Goal: Book appointment/travel/reservation

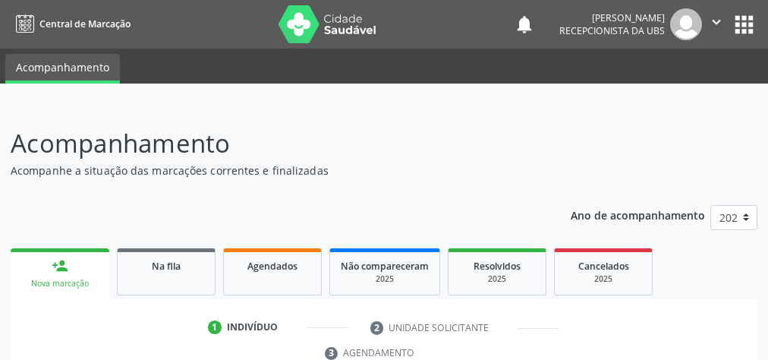
scroll to position [397, 0]
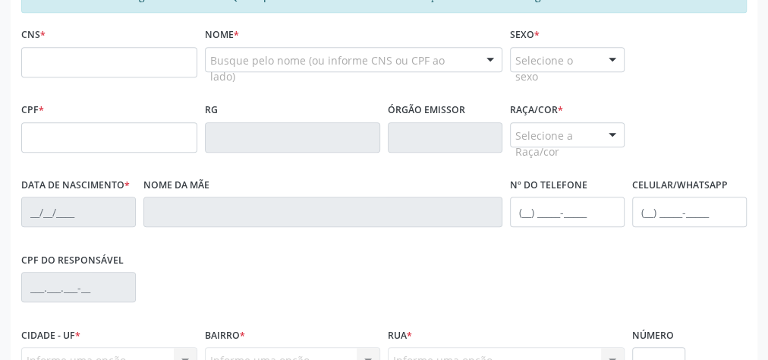
click at [79, 52] on input "text" at bounding box center [109, 62] width 176 height 30
type input "700 6039 9630 9065"
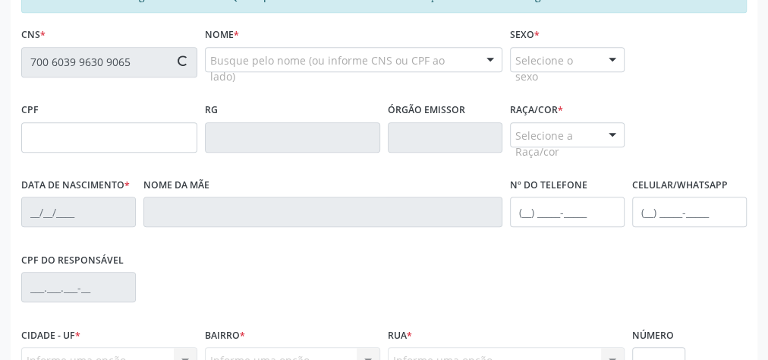
type input "717.316.884-82"
type input "15/01/1995"
type input "Maria de Lourdes dos Santos"
type input "(82) 99429-2599"
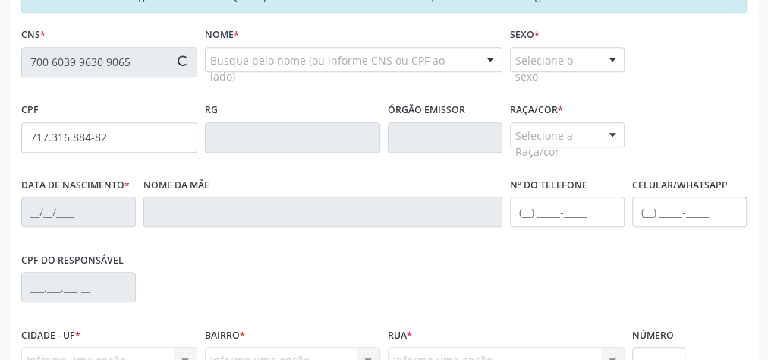
type input "11"
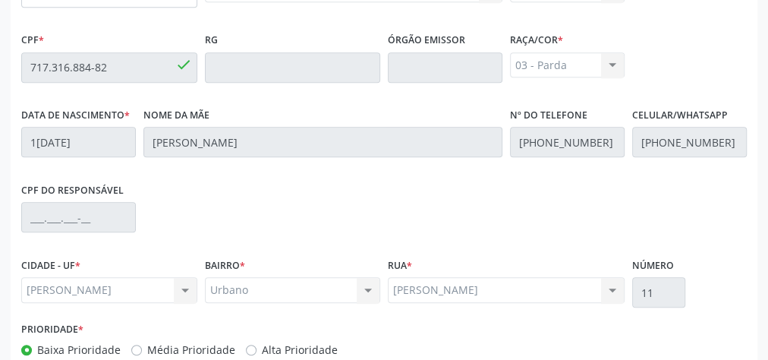
scroll to position [550, 0]
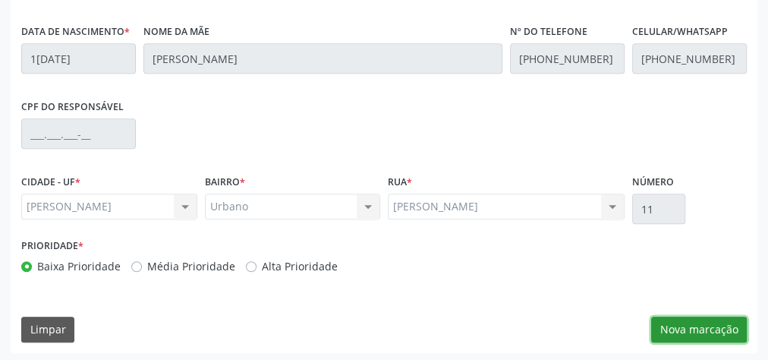
click at [725, 333] on button "Nova marcação" at bounding box center [699, 330] width 96 height 26
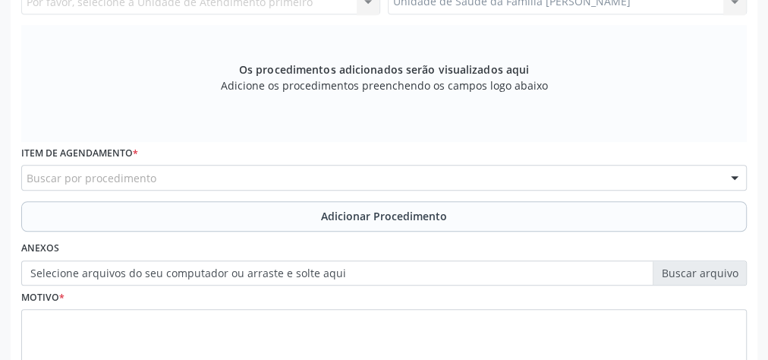
scroll to position [429, 0]
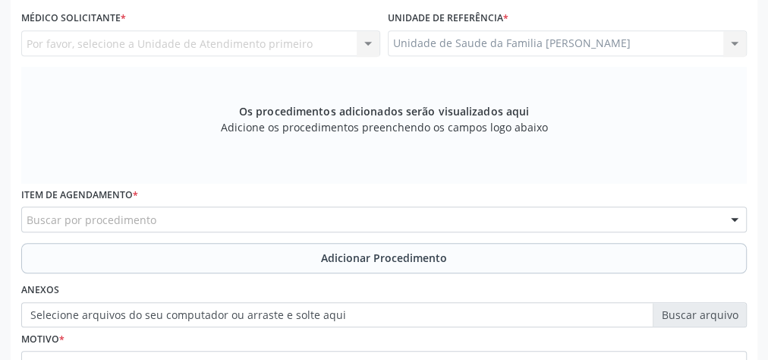
click at [731, 39] on div "Unidade de Saude da Familia Gislene Matheus Unidade de Saude da Familia Gislene…" at bounding box center [567, 43] width 359 height 26
click at [735, 43] on div "Unidade de Saude da Familia Gislene Matheus Unidade de Saude da Familia Gislene…" at bounding box center [567, 43] width 359 height 26
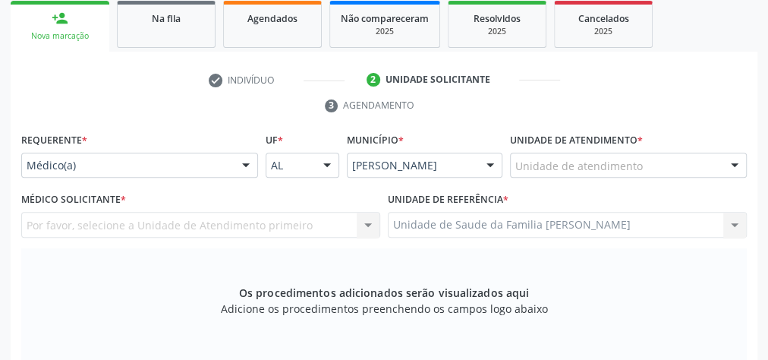
scroll to position [247, 0]
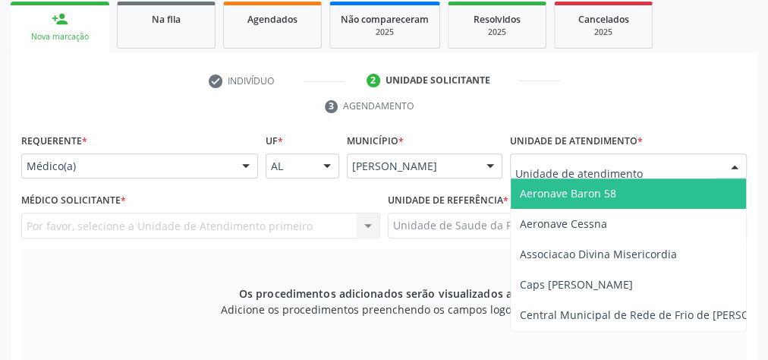
click at [678, 158] on div at bounding box center [628, 166] width 237 height 26
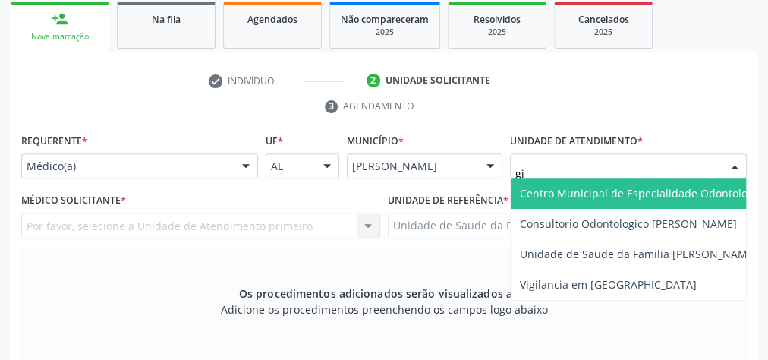
type input "gis"
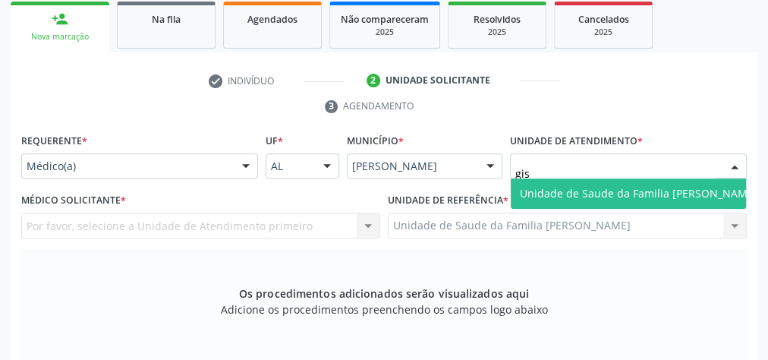
click at [694, 194] on span "Unidade de Saude da Familia [PERSON_NAME]" at bounding box center [639, 193] width 238 height 14
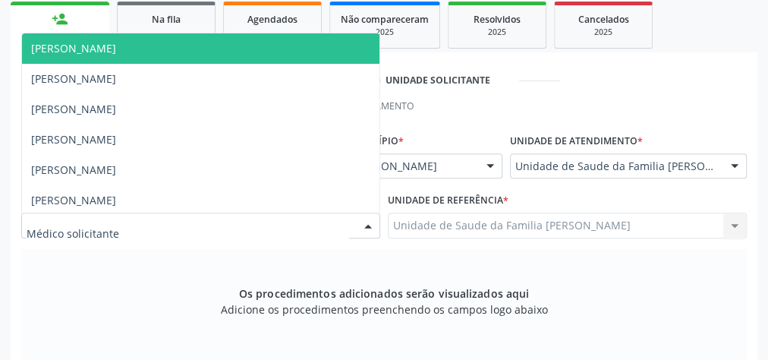
click at [368, 225] on div at bounding box center [368, 226] width 23 height 26
click at [96, 49] on span "Daniele Teotonio Lins" at bounding box center [73, 48] width 85 height 14
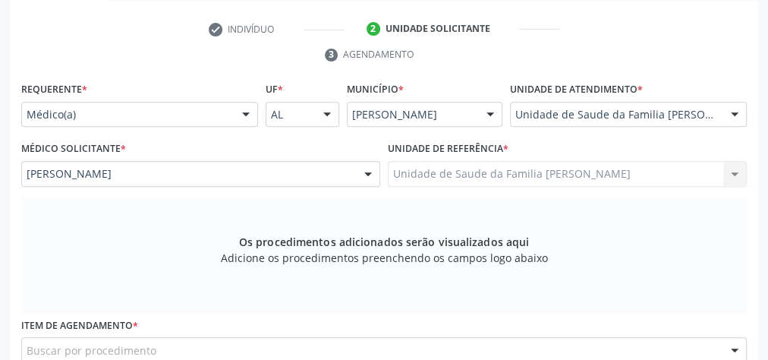
scroll to position [368, 0]
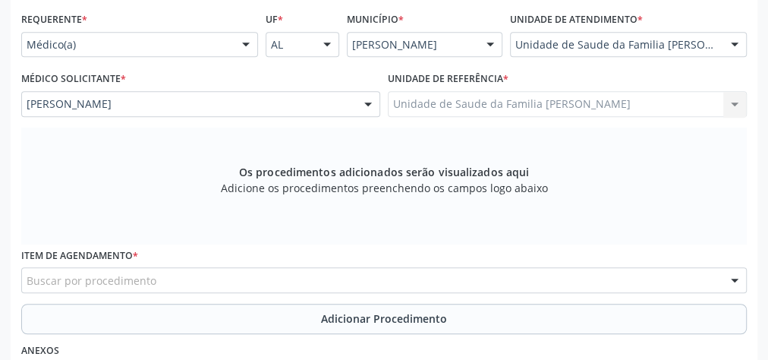
click at [354, 278] on div "Buscar por procedimento" at bounding box center [384, 280] width 726 height 26
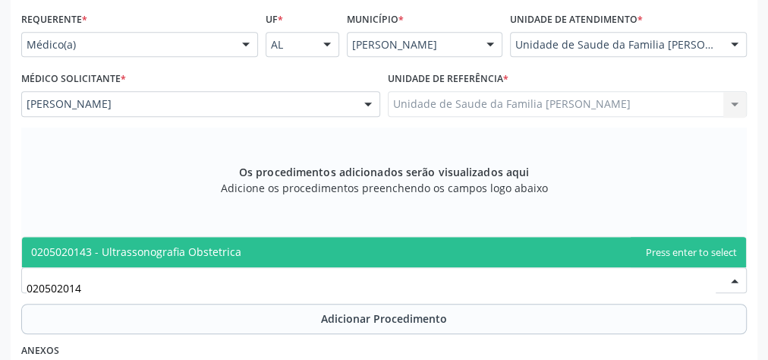
type input "0205020143"
click at [308, 258] on span "0205020143 - Ultrassonografia Obstetrica" at bounding box center [384, 252] width 724 height 30
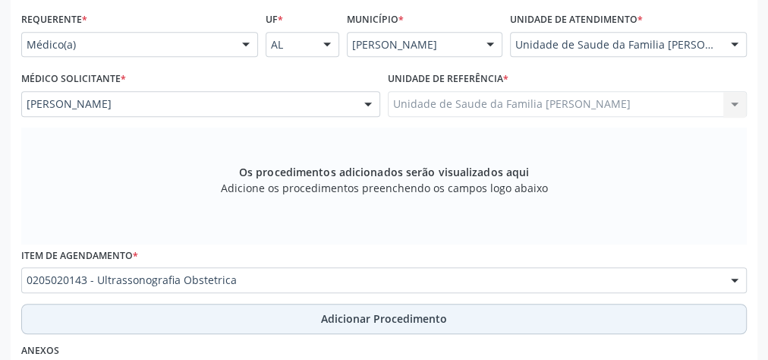
click at [386, 314] on span "Adicionar Procedimento" at bounding box center [384, 319] width 126 height 16
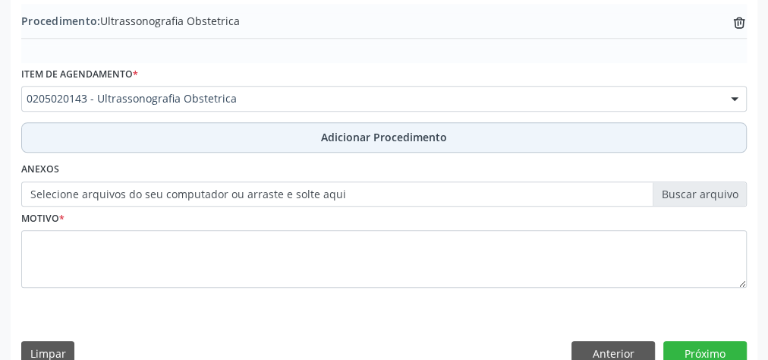
scroll to position [516, 0]
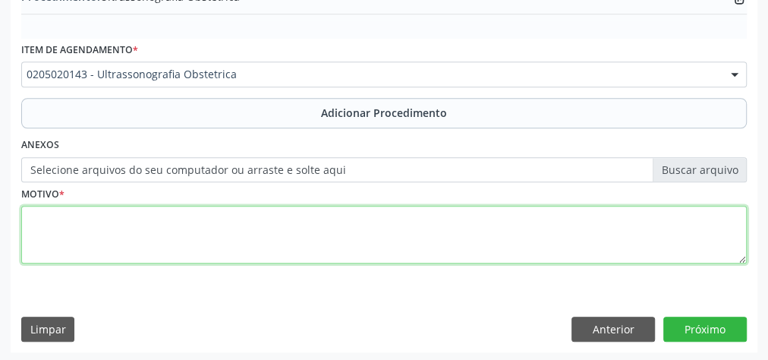
click at [328, 238] on textarea at bounding box center [384, 235] width 726 height 58
type textarea "pre natal"
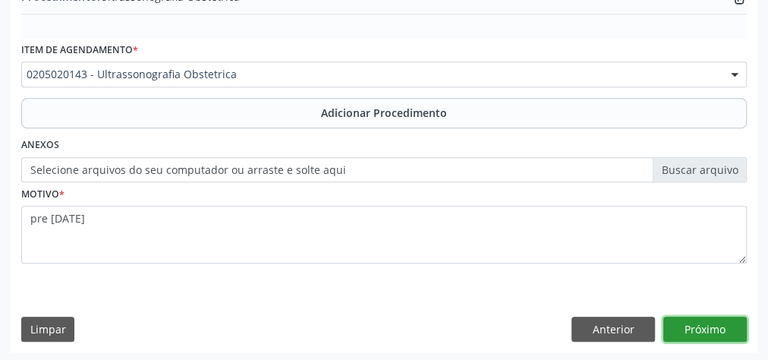
click at [731, 330] on button "Próximo" at bounding box center [706, 330] width 84 height 26
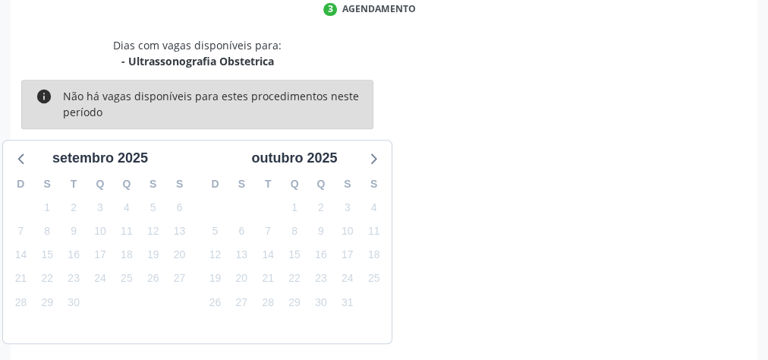
scroll to position [402, 0]
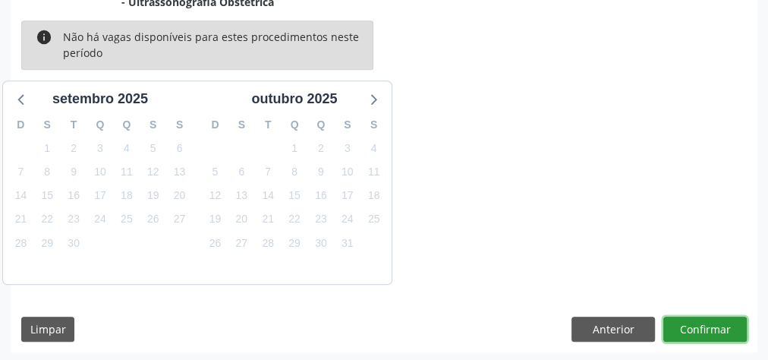
click at [731, 330] on button "Confirmar" at bounding box center [706, 330] width 84 height 26
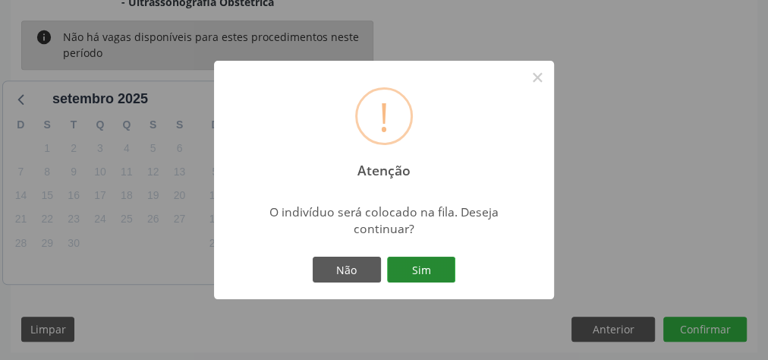
click at [427, 265] on button "Sim" at bounding box center [421, 270] width 68 height 26
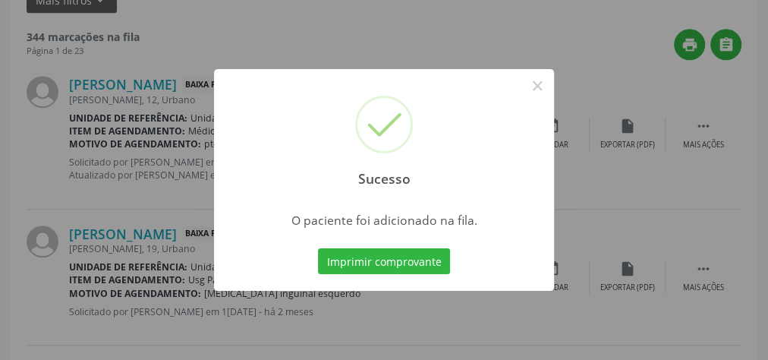
scroll to position [161, 0]
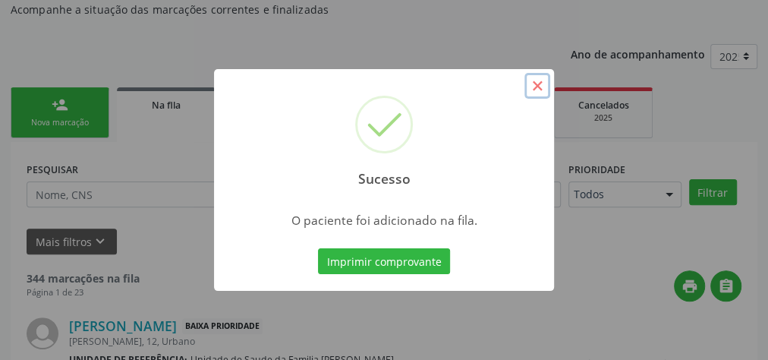
click at [531, 87] on button "×" at bounding box center [538, 86] width 26 height 26
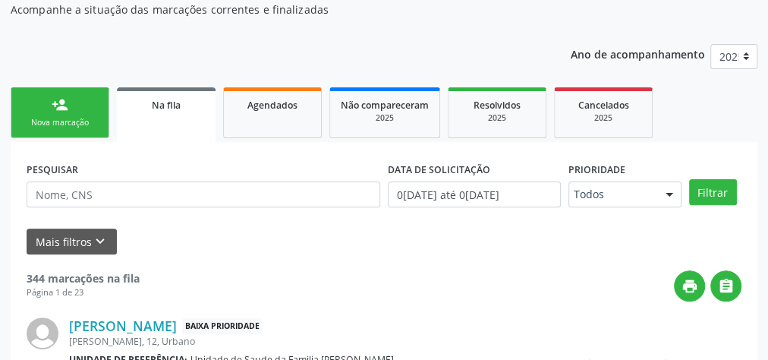
click at [62, 115] on link "person_add Nova marcação" at bounding box center [60, 112] width 99 height 51
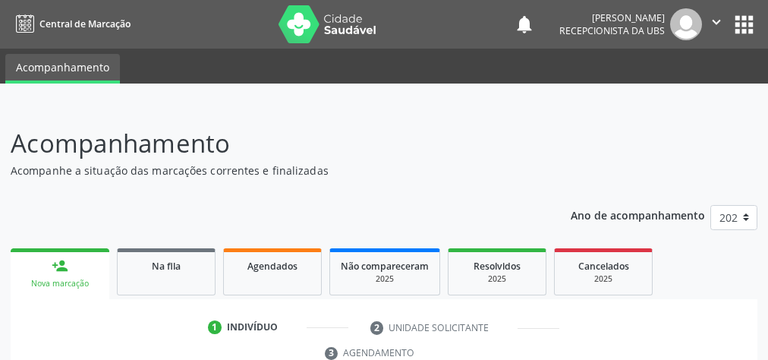
scroll to position [161, 0]
